Goal: Task Accomplishment & Management: Complete application form

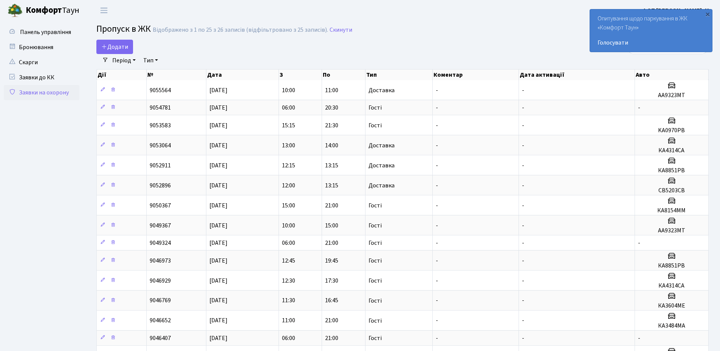
select select "25"
click at [113, 48] on span "Додати" at bounding box center [114, 47] width 27 height 8
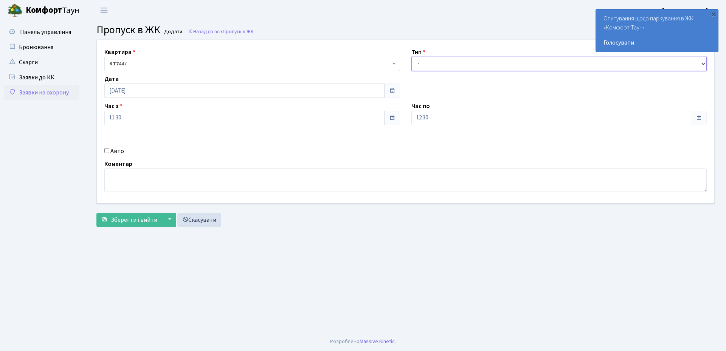
click at [445, 61] on select "- Доставка Таксі Гості Сервіс" at bounding box center [559, 64] width 296 height 14
select select "3"
click at [411, 57] on select "- Доставка Таксі Гості Сервіс" at bounding box center [559, 64] width 296 height 14
click at [438, 119] on input "12:30" at bounding box center [551, 118] width 280 height 14
click at [433, 140] on icon at bounding box center [432, 144] width 20 height 20
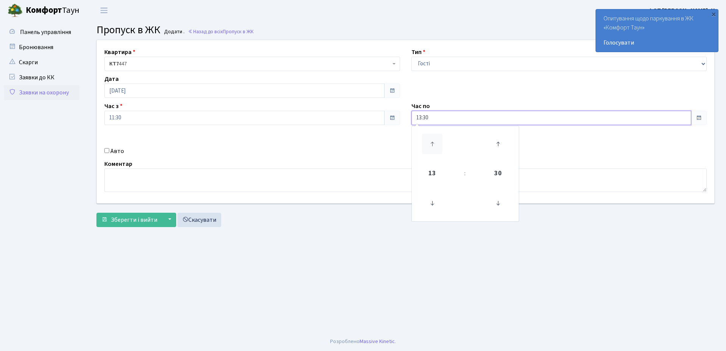
click at [433, 140] on icon at bounding box center [432, 144] width 20 height 20
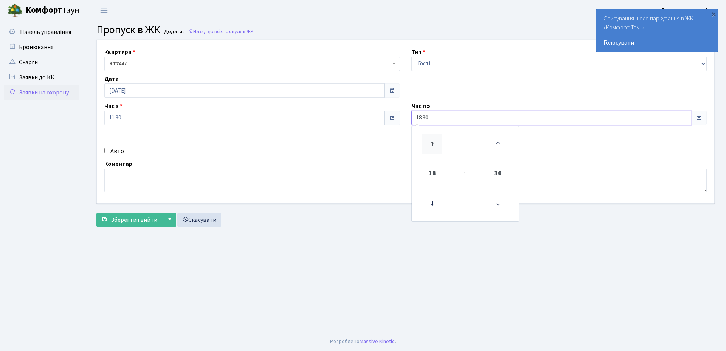
click at [433, 140] on icon at bounding box center [432, 144] width 20 height 20
type input "20:30"
click at [382, 147] on div "Авто" at bounding box center [252, 151] width 307 height 9
click at [107, 153] on input "Авто" at bounding box center [106, 150] width 5 height 5
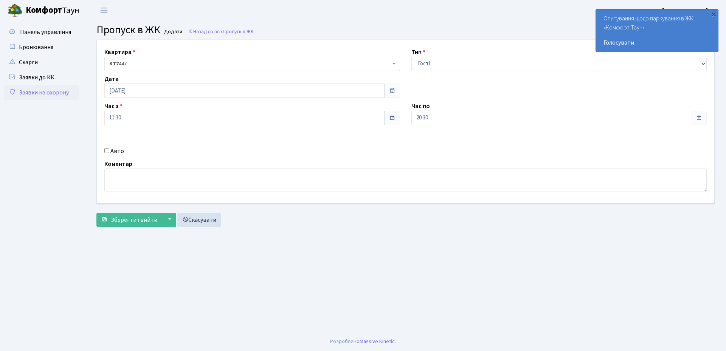
checkbox input "true"
type input "АІ1992ЕО"
click at [122, 219] on span "Зберегти і вийти" at bounding box center [134, 220] width 46 height 8
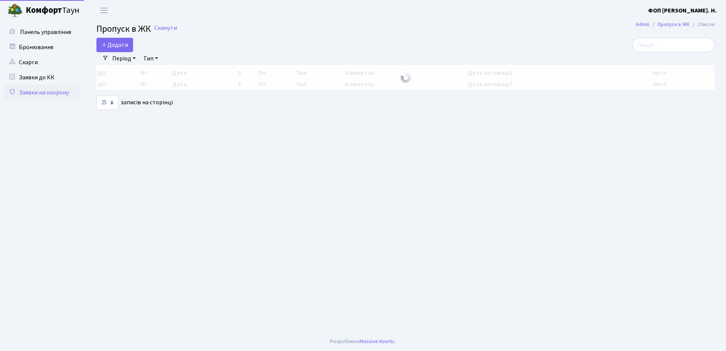
select select "25"
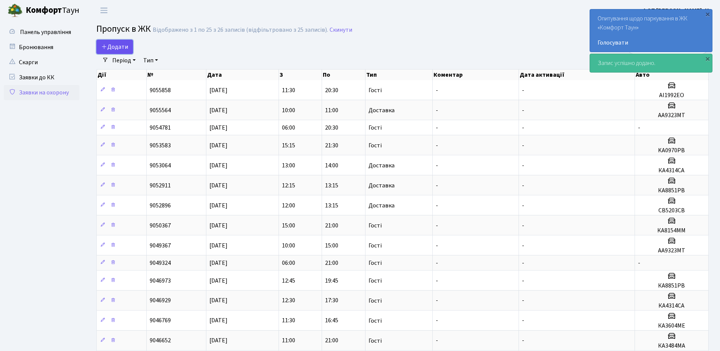
click at [119, 50] on span "Додати" at bounding box center [114, 47] width 27 height 8
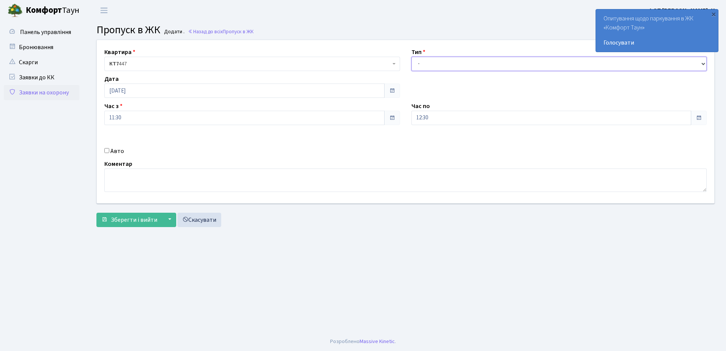
click at [453, 65] on select "- Доставка Таксі Гості Сервіс" at bounding box center [559, 64] width 296 height 14
select select "3"
click at [411, 57] on select "- Доставка Таксі Гості Сервіс" at bounding box center [559, 64] width 296 height 14
click at [146, 117] on input "11:30" at bounding box center [244, 118] width 280 height 14
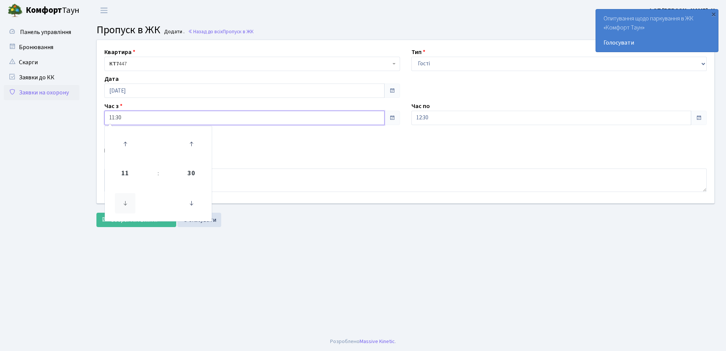
click at [123, 204] on icon at bounding box center [125, 203] width 20 height 20
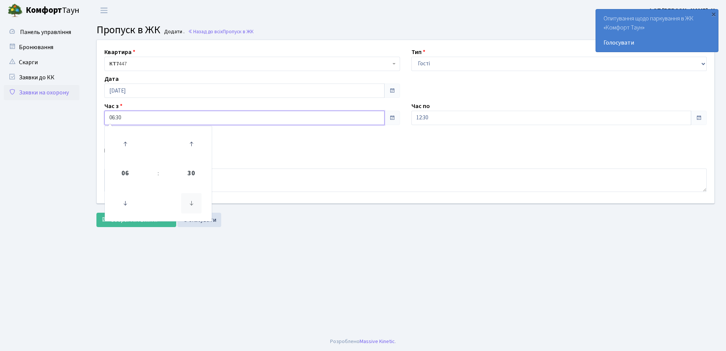
click at [193, 202] on icon at bounding box center [191, 203] width 20 height 20
type input "06:15"
click at [275, 162] on div "Коментар" at bounding box center [405, 175] width 613 height 32
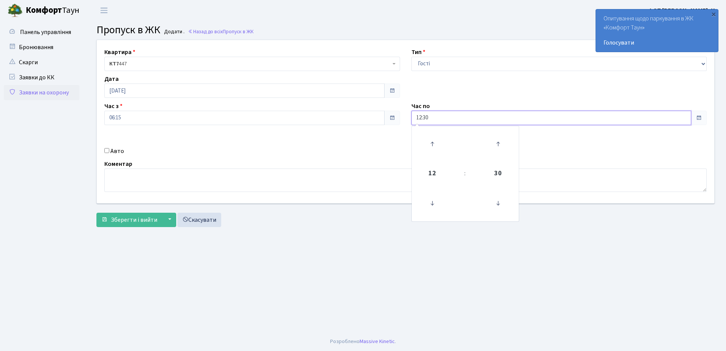
click at [470, 116] on input "12:30" at bounding box center [551, 118] width 280 height 14
click at [432, 146] on icon at bounding box center [432, 144] width 20 height 20
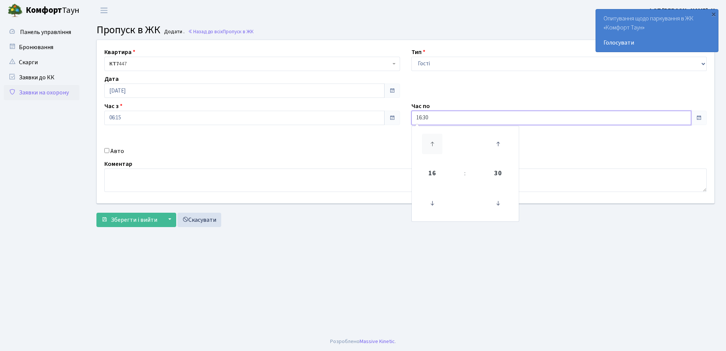
click at [432, 146] on icon at bounding box center [432, 144] width 20 height 20
click at [497, 146] on icon at bounding box center [497, 144] width 20 height 20
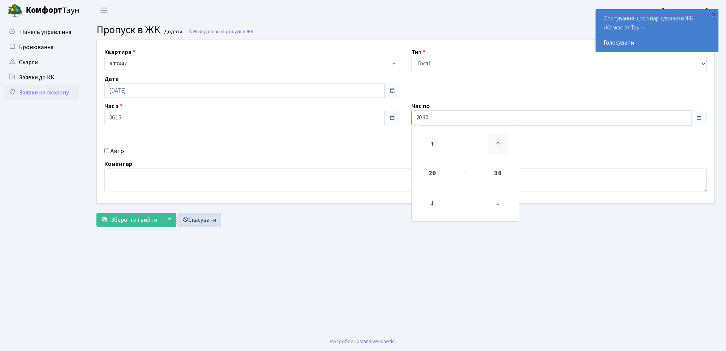
type input "20:45"
click at [353, 147] on div "Авто" at bounding box center [252, 151] width 307 height 9
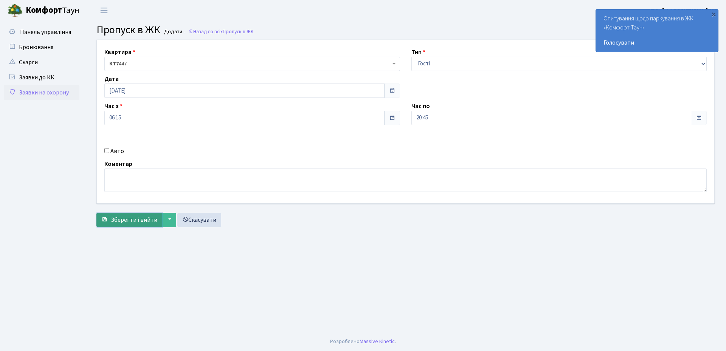
click at [126, 220] on span "Зберегти і вийти" at bounding box center [134, 220] width 46 height 8
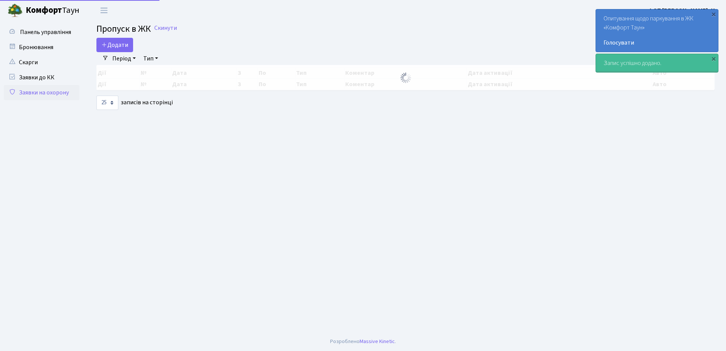
select select "25"
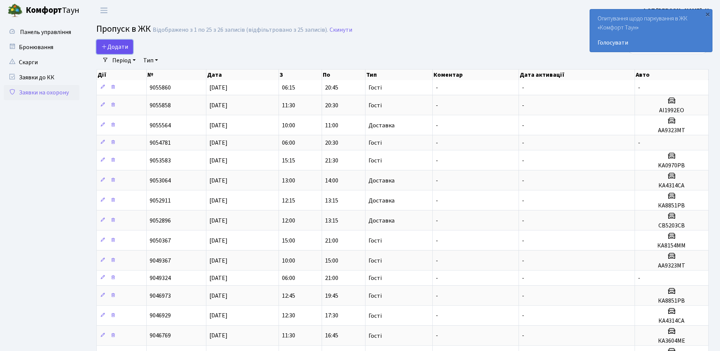
click at [118, 46] on span "Додати" at bounding box center [114, 47] width 27 height 8
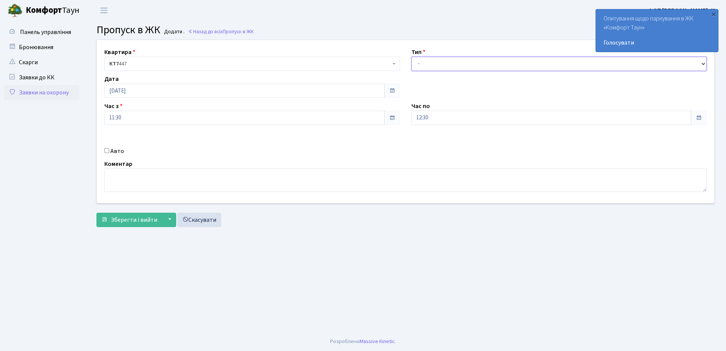
click at [444, 65] on select "- Доставка Таксі Гості Сервіс" at bounding box center [559, 64] width 296 height 14
select select "3"
click at [411, 57] on select "- Доставка Таксі Гості Сервіс" at bounding box center [559, 64] width 296 height 14
click at [159, 94] on input "[DATE]" at bounding box center [244, 91] width 280 height 14
click at [162, 139] on td "10" at bounding box center [157, 140] width 11 height 11
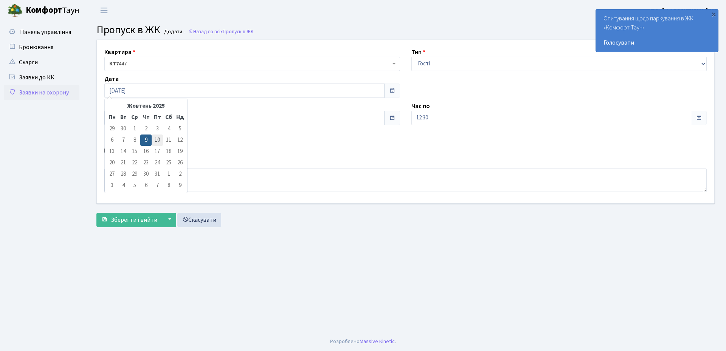
type input "[DATE]"
click at [152, 117] on input "11:30" at bounding box center [244, 118] width 280 height 14
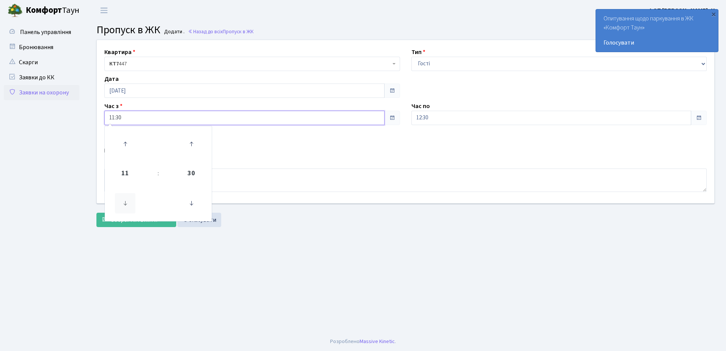
click at [122, 203] on icon at bounding box center [125, 203] width 20 height 20
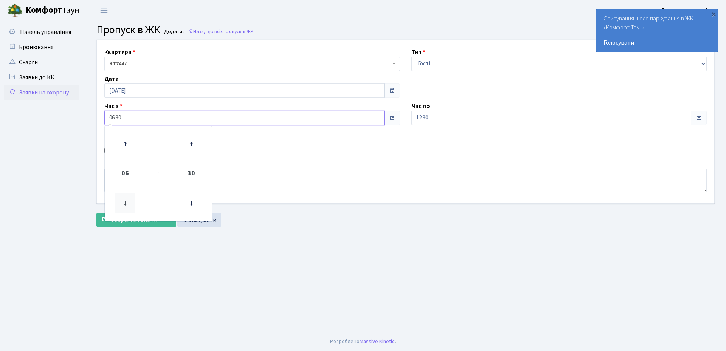
click at [122, 203] on icon at bounding box center [125, 203] width 20 height 20
click at [128, 145] on icon at bounding box center [125, 144] width 20 height 20
click at [192, 202] on icon at bounding box center [191, 203] width 20 height 20
type input "06:15"
click at [264, 155] on div "Авто" at bounding box center [252, 151] width 307 height 9
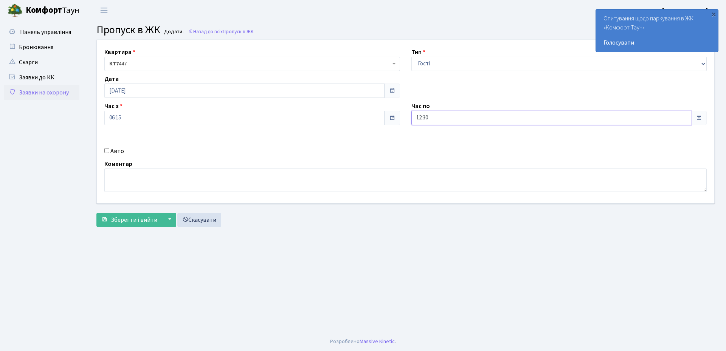
click at [443, 116] on input "12:30" at bounding box center [551, 118] width 280 height 14
click at [432, 141] on icon at bounding box center [432, 144] width 20 height 20
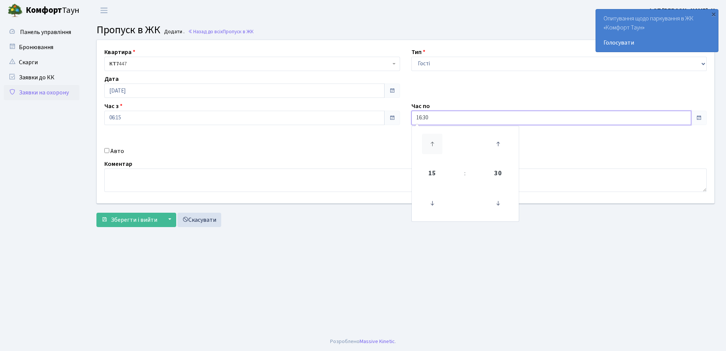
click at [432, 141] on icon at bounding box center [432, 144] width 20 height 20
click at [499, 146] on icon at bounding box center [497, 144] width 20 height 20
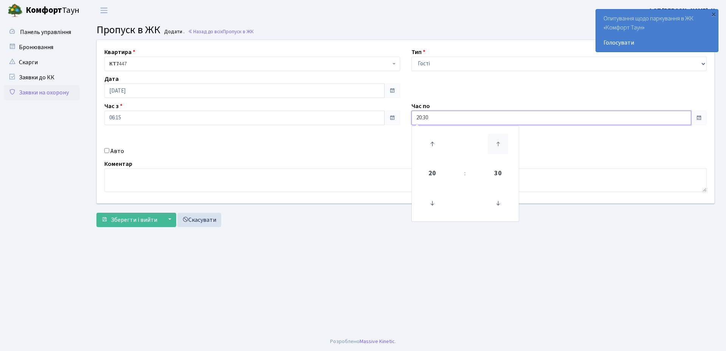
type input "20:45"
click at [132, 218] on span "Зберегти і вийти" at bounding box center [134, 220] width 46 height 8
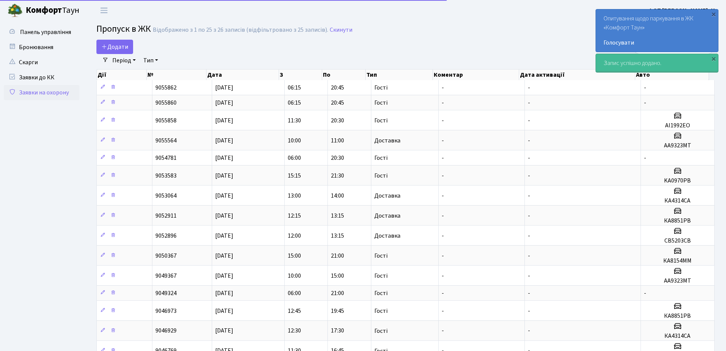
select select "25"
